Goal: Transaction & Acquisition: Book appointment/travel/reservation

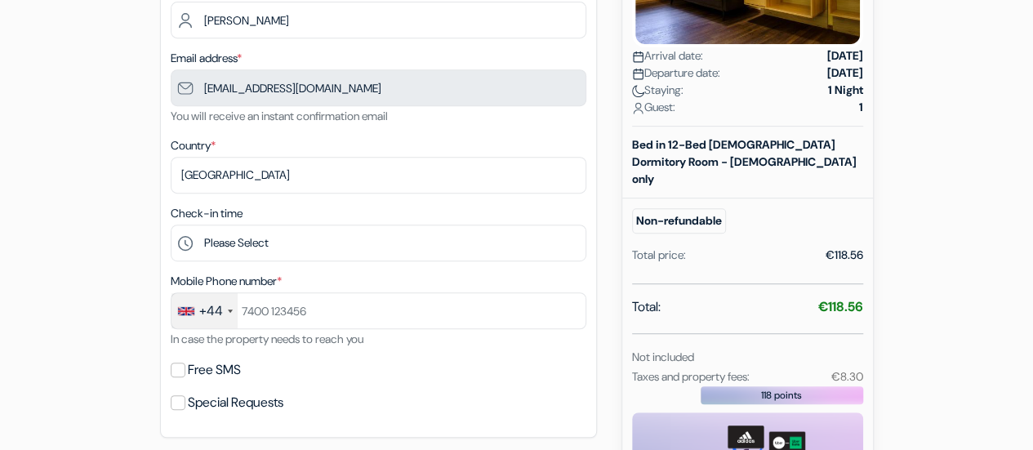
scroll to position [353, 0]
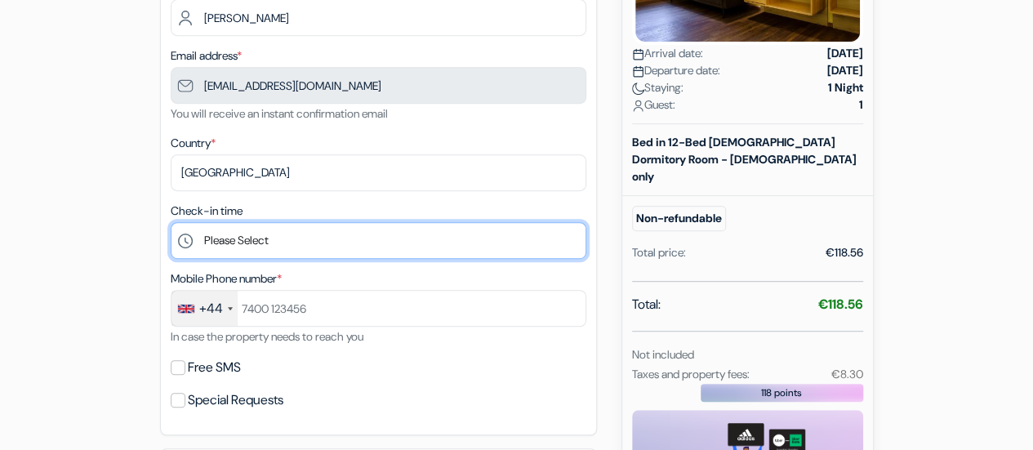
click at [353, 238] on select "Please Select 14:00 15:00 16:00 17:00 18:00 19:00 20:00 21:00 22:00 23:00 0:00" at bounding box center [379, 240] width 416 height 37
select select "20"
click at [171, 224] on select "Please Select 14:00 15:00 16:00 17:00 18:00 19:00 20:00 21:00 22:00 23:00 0:00" at bounding box center [379, 240] width 416 height 37
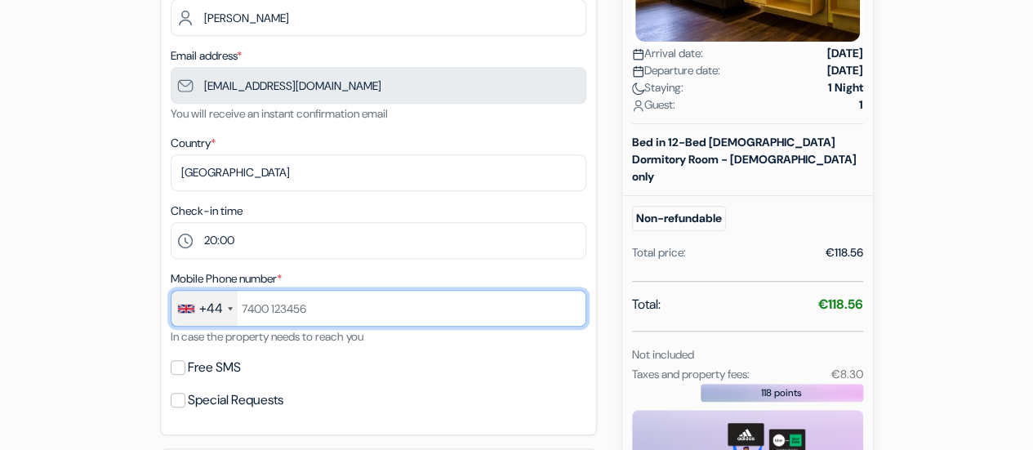
click at [356, 324] on input "text" at bounding box center [379, 308] width 416 height 37
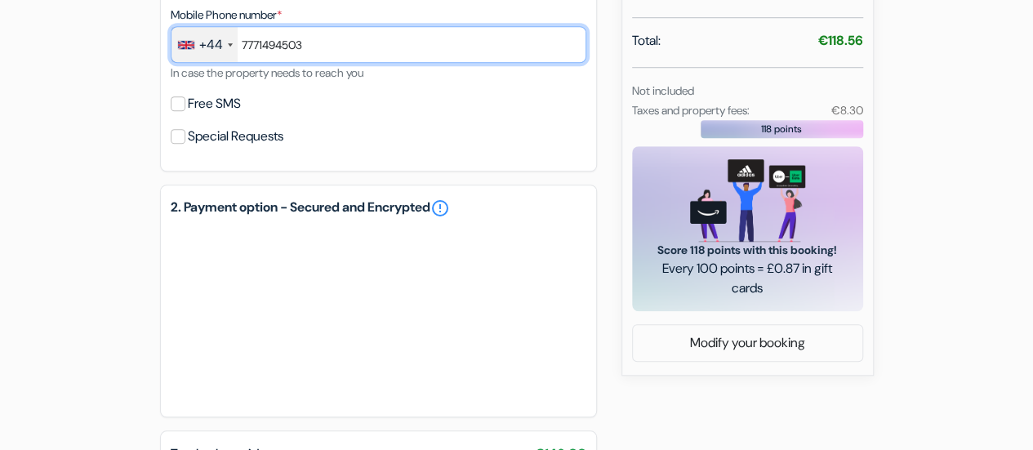
scroll to position [649, 0]
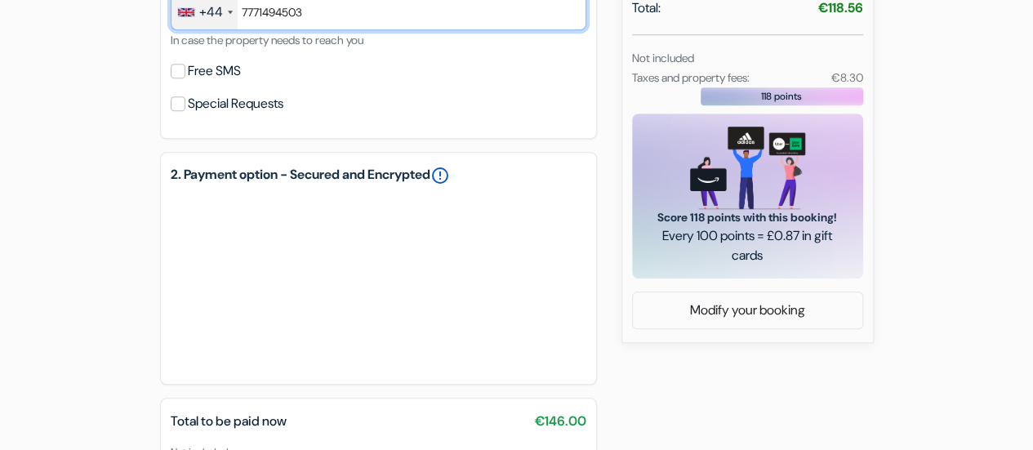
type input "7771494503"
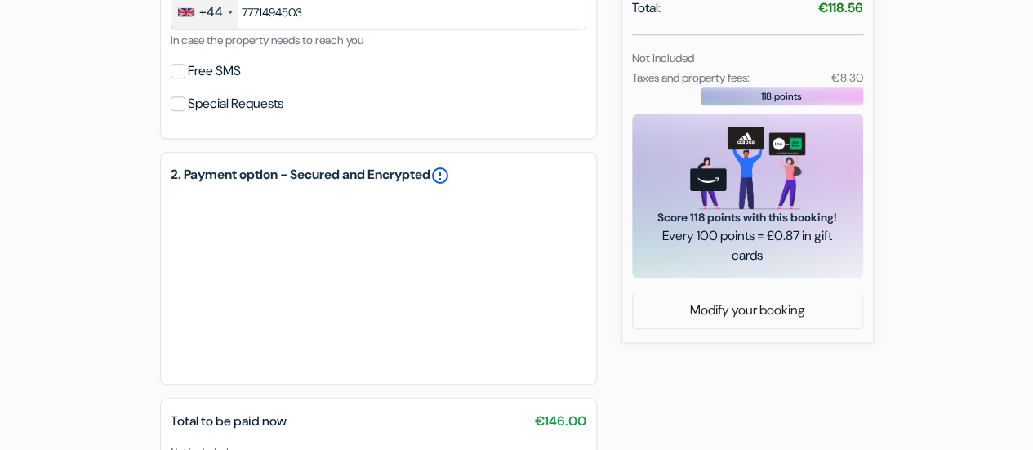
click at [450, 177] on link "error_outline" at bounding box center [440, 176] width 20 height 20
click at [510, 65] on div "Free SMS" at bounding box center [379, 71] width 416 height 23
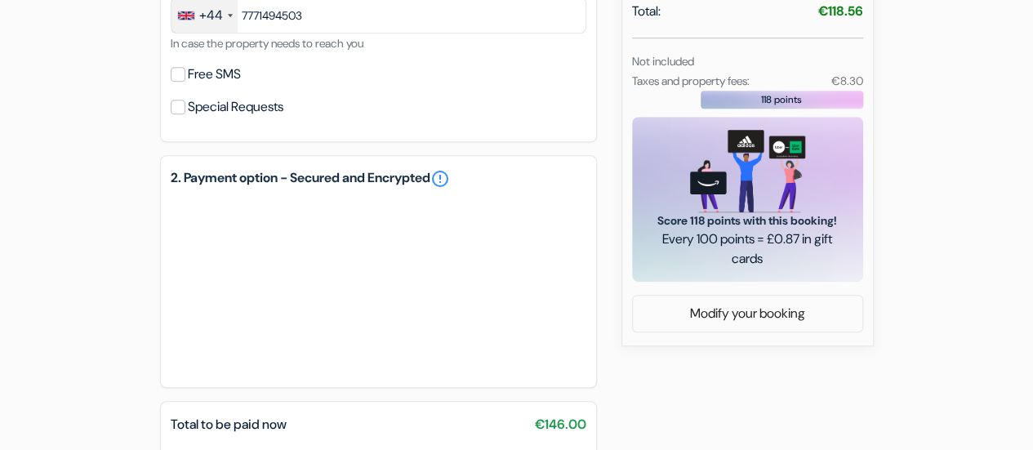
scroll to position [792, 0]
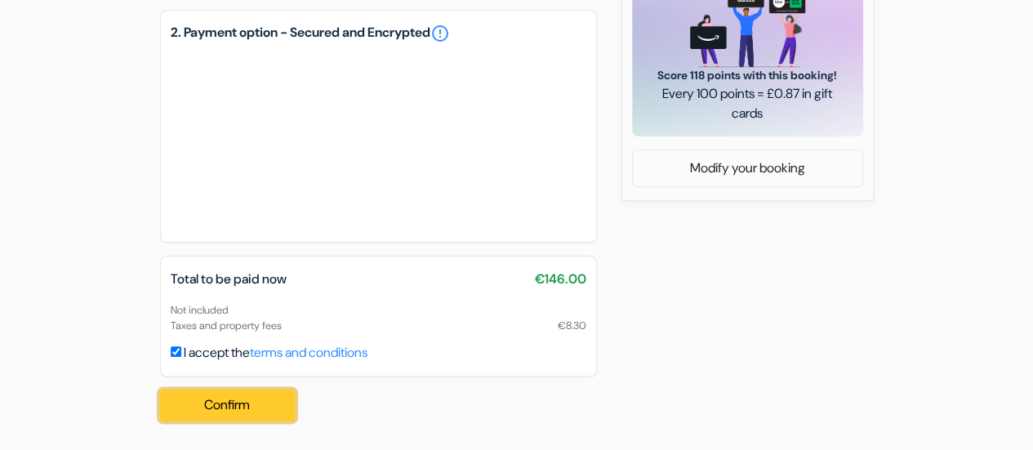
click at [237, 412] on button "Confirm Loading..." at bounding box center [228, 405] width 136 height 31
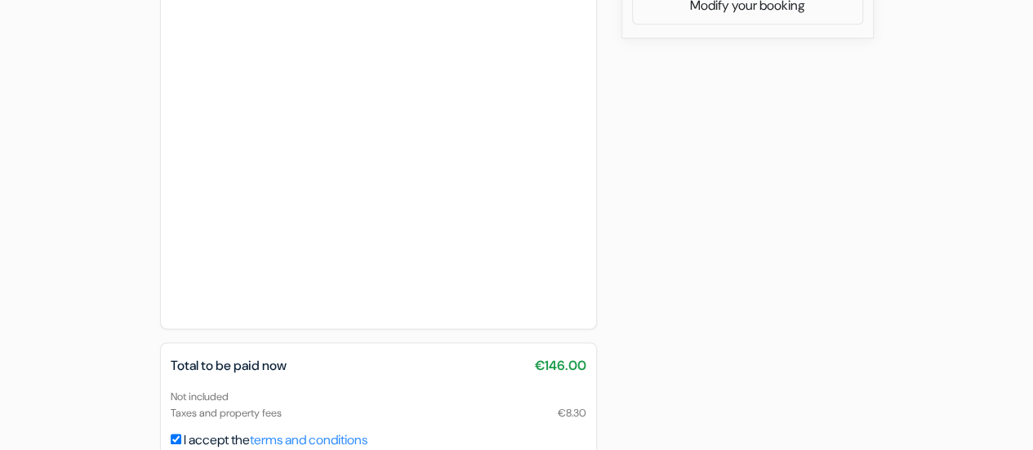
scroll to position [1041, 0]
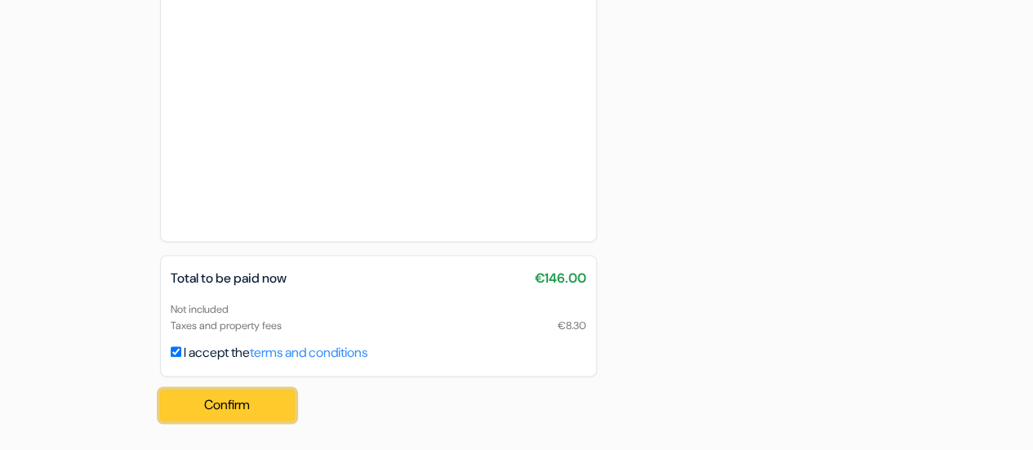
click at [225, 395] on button "Confirm Loading..." at bounding box center [228, 405] width 136 height 31
click at [255, 417] on button "Confirm Loading..." at bounding box center [228, 405] width 136 height 31
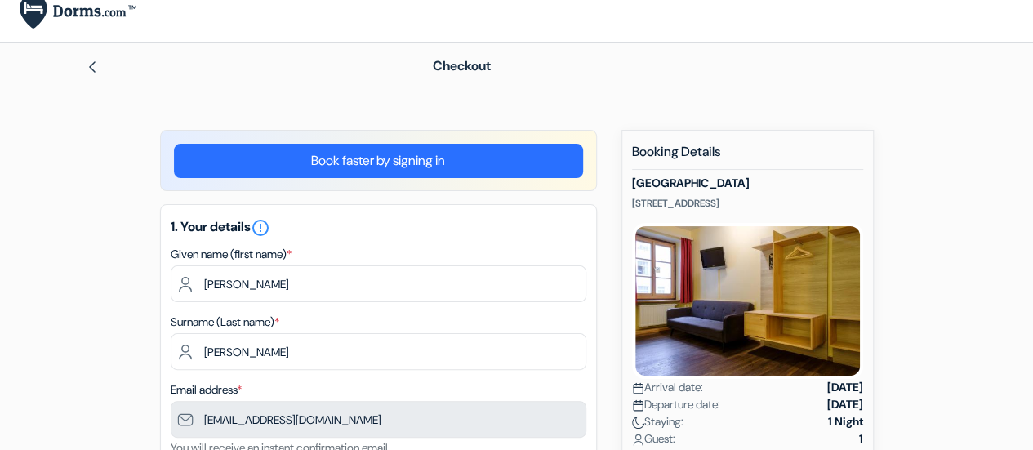
scroll to position [14, 0]
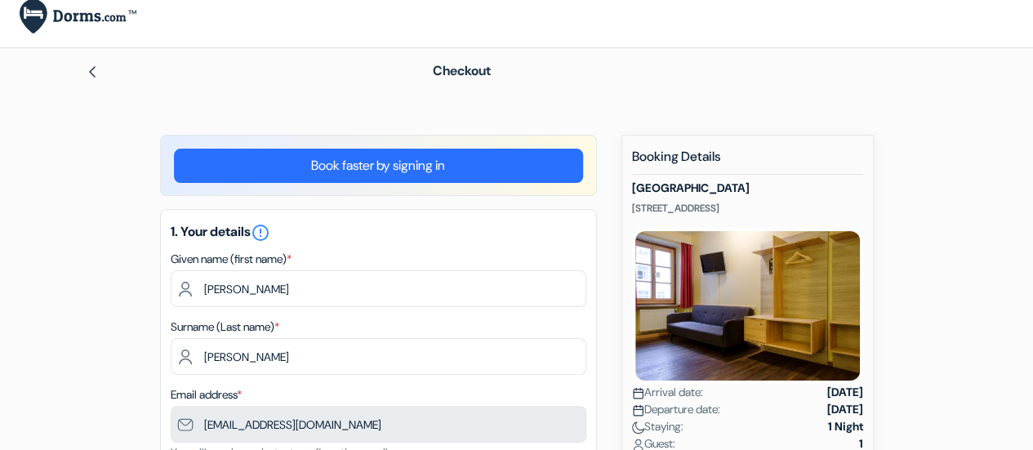
click at [95, 73] on img at bounding box center [92, 71] width 13 height 13
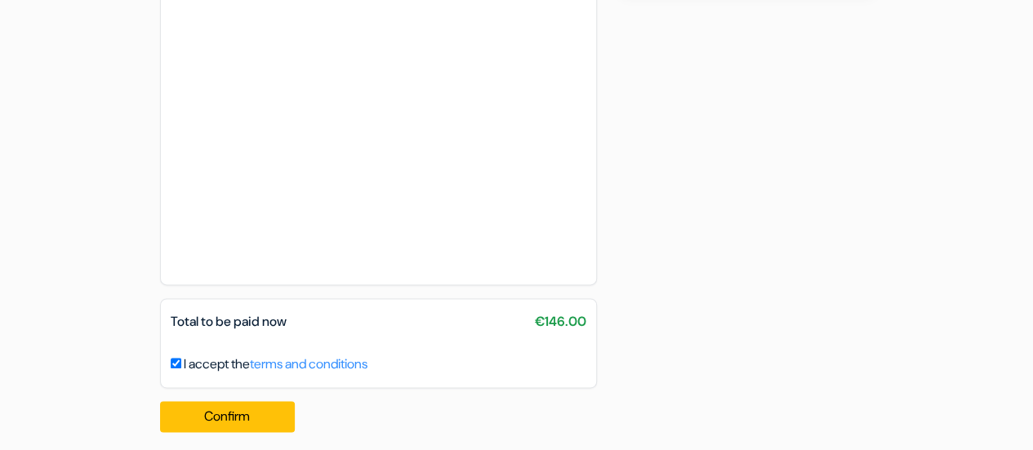
scroll to position [1010, 0]
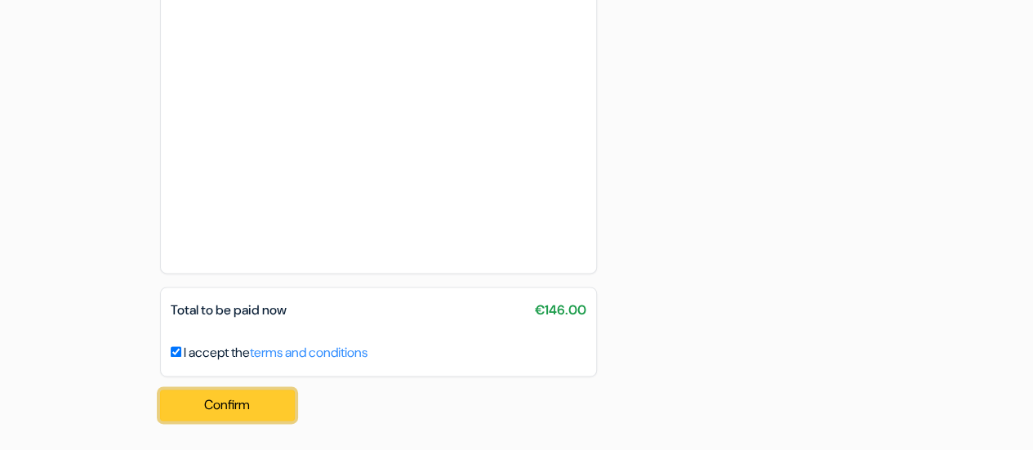
click at [260, 408] on button "Confirm Loading..." at bounding box center [228, 405] width 136 height 31
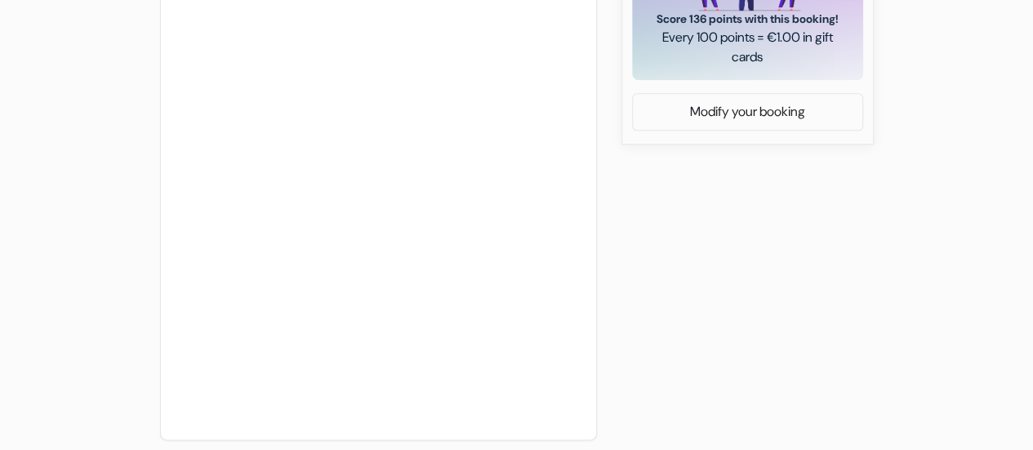
scroll to position [1015, 0]
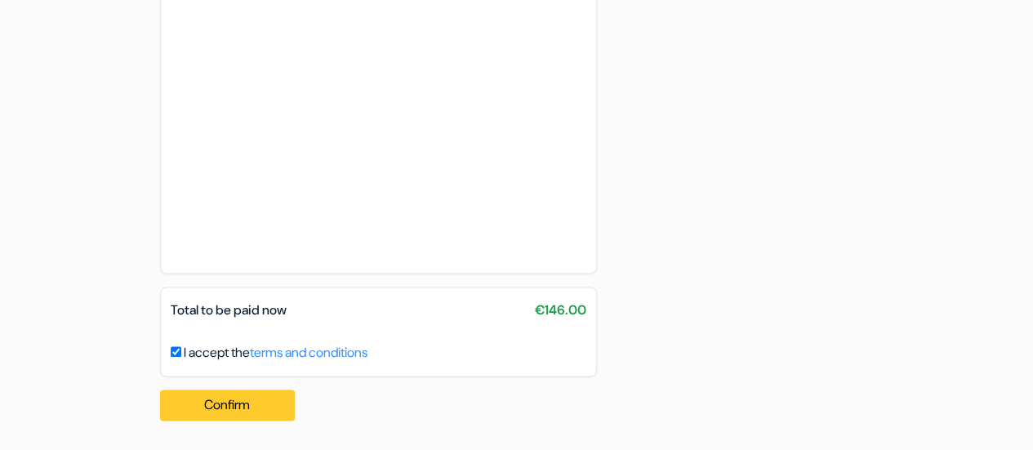
type input "7771494503"
click at [241, 405] on button "Confirm Loading..." at bounding box center [228, 405] width 136 height 31
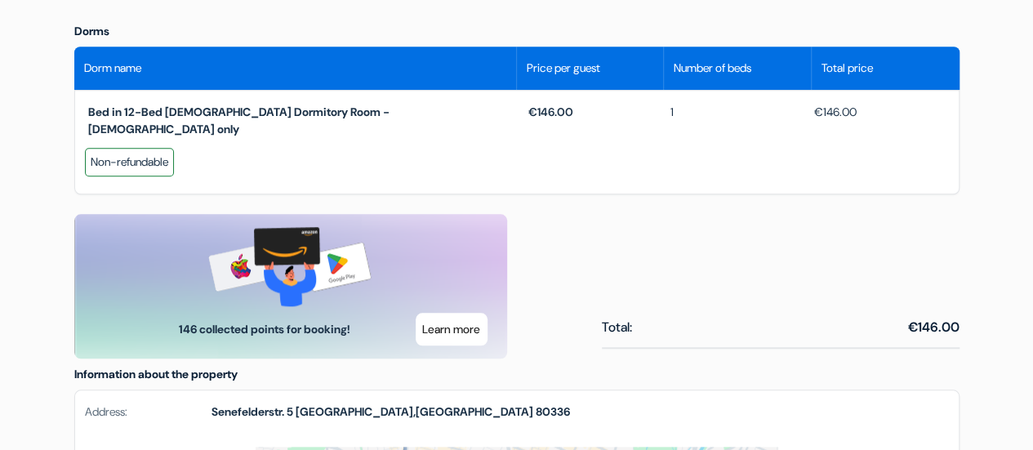
scroll to position [725, 0]
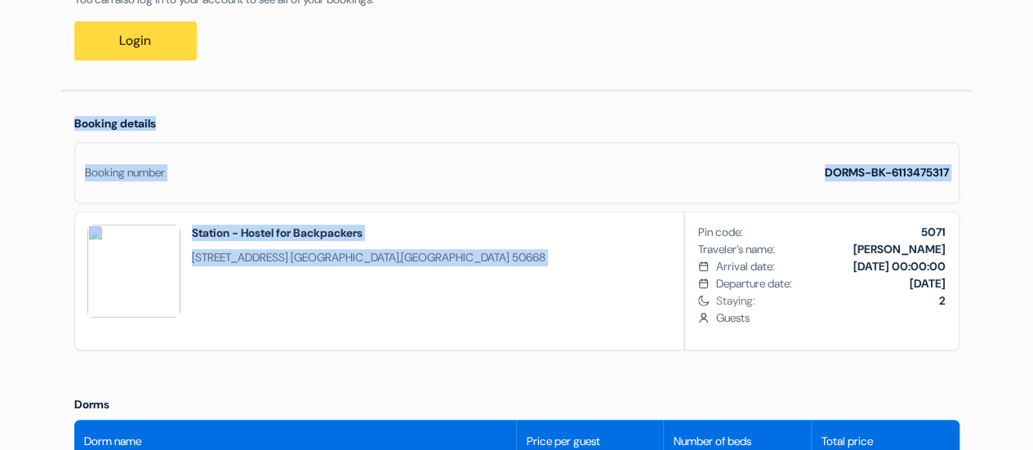
drag, startPoint x: 581, startPoint y: 218, endPoint x: 531, endPoint y: 94, distance: 133.8
click at [389, 143] on div "Booking details Booking number DORMS-BK-6113475317 Station - Hostel for Backpac…" at bounding box center [517, 237] width 912 height 292
